Goal: Task Accomplishment & Management: Use online tool/utility

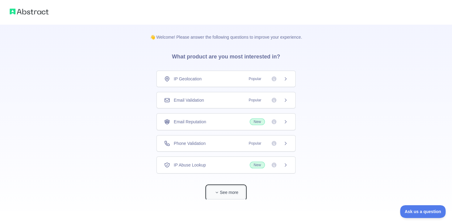
click at [218, 192] on icon "button" at bounding box center [217, 192] width 4 height 4
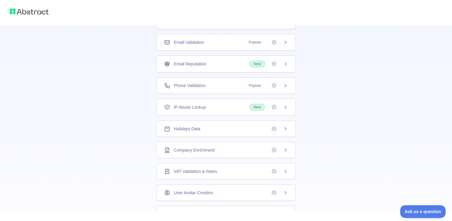
scroll to position [14, 0]
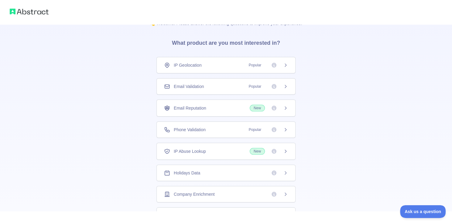
click at [210, 66] on div "IP Geolocation Popular" at bounding box center [226, 65] width 124 height 6
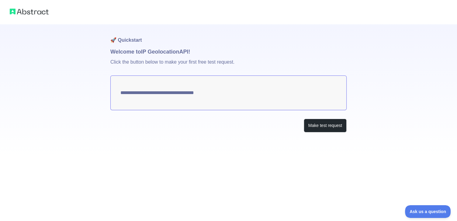
type textarea "**********"
drag, startPoint x: 130, startPoint y: 61, endPoint x: 238, endPoint y: 64, distance: 107.6
click at [238, 64] on p "Click the button below to make your first free test request." at bounding box center [228, 65] width 236 height 19
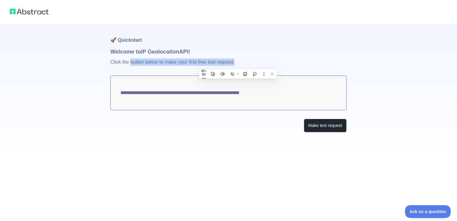
click at [251, 60] on p "Click the button below to make your first free test request." at bounding box center [228, 65] width 236 height 19
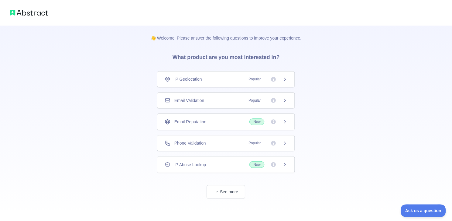
scroll to position [2, 0]
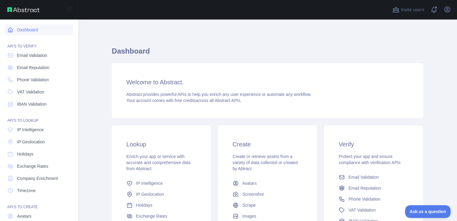
click at [36, 29] on link "Dashboard" at bounding box center [39, 29] width 68 height 11
click at [52, 35] on link "Dashboard" at bounding box center [39, 29] width 68 height 11
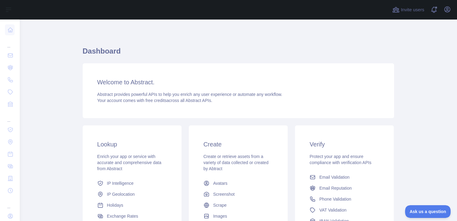
click at [213, 88] on div "Welcome to Abstract. Abstract provides powerful APIs to help you enrich any use…" at bounding box center [238, 90] width 311 height 55
click at [174, 99] on span "Your account comes with free credits across all Abstract APIs." at bounding box center [154, 100] width 115 height 5
drag, startPoint x: 182, startPoint y: 98, endPoint x: 213, endPoint y: 99, distance: 30.7
click at [183, 98] on span "Your account comes with free credits across all Abstract APIs." at bounding box center [154, 100] width 115 height 5
click at [212, 98] on div "Abstract provides powerful APIs to help you enrich any user experience or autom…" at bounding box center [238, 97] width 282 height 12
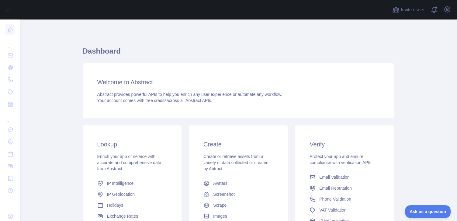
click at [211, 99] on div "Abstract provides powerful APIs to help you enrich any user experience or autom…" at bounding box center [238, 97] width 282 height 12
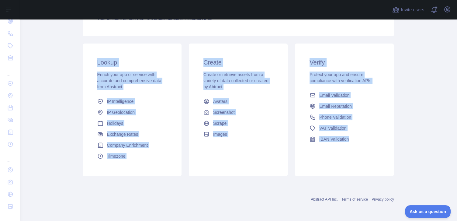
drag, startPoint x: 383, startPoint y: 152, endPoint x: 91, endPoint y: 59, distance: 306.8
click at [91, 59] on main "Dashboard Welcome to Abstract. Abstract provides powerful APIs to help you enri…" at bounding box center [237, 119] width 437 height 201
copy div "Lookup Enrich your app or service with accurate and comprehensive data from Abs…"
